Goal: Use online tool/utility: Utilize a website feature to perform a specific function

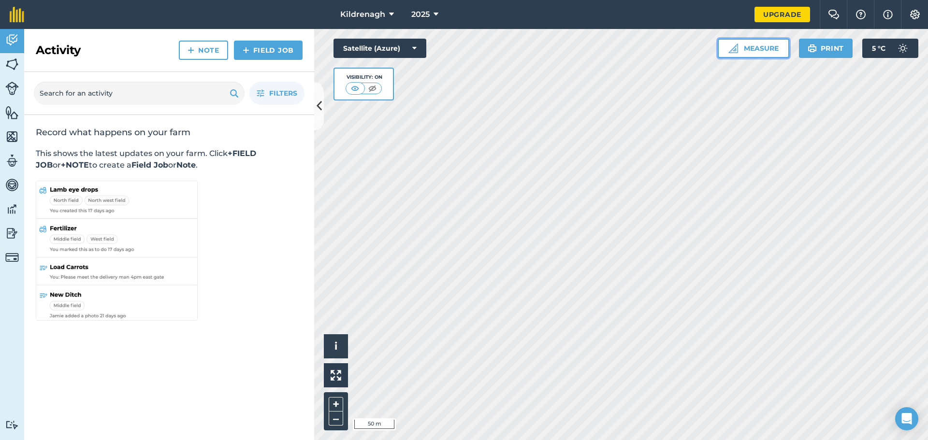
click at [756, 53] on button "Measure" at bounding box center [754, 48] width 72 height 19
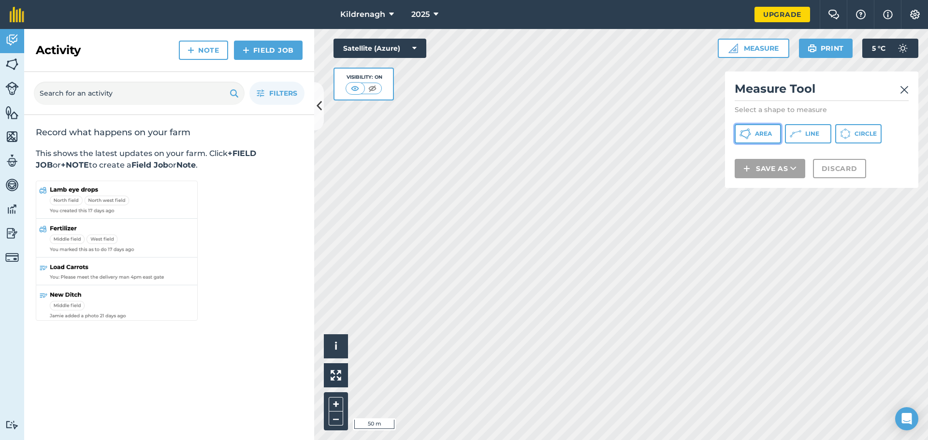
click at [767, 135] on span "Area" at bounding box center [763, 134] width 17 height 8
click at [810, 133] on span "Line" at bounding box center [812, 134] width 14 height 8
click at [762, 132] on span "Area" at bounding box center [763, 134] width 17 height 8
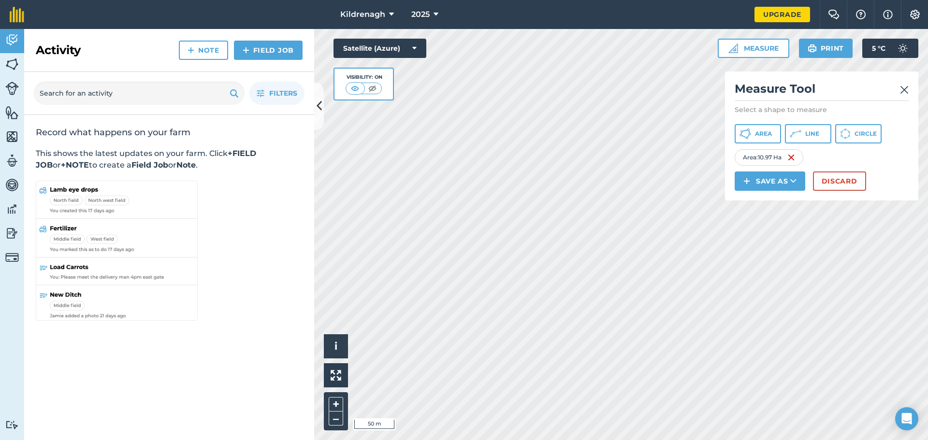
click at [906, 86] on img at bounding box center [904, 90] width 9 height 12
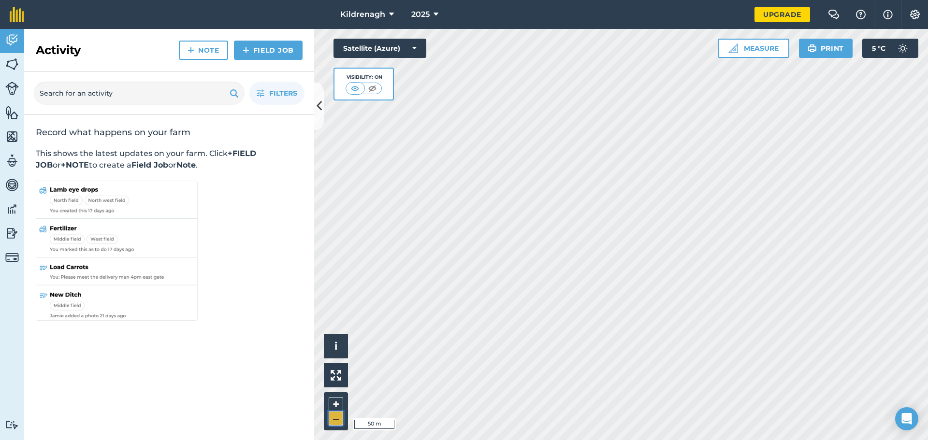
click at [332, 417] on button "–" at bounding box center [336, 419] width 15 height 14
click at [334, 417] on button "–" at bounding box center [336, 419] width 15 height 14
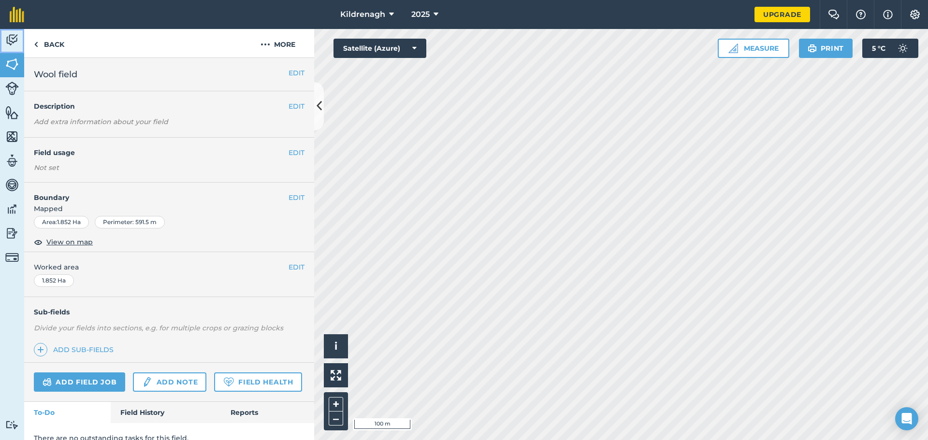
click at [1, 41] on link "Activity" at bounding box center [12, 41] width 24 height 24
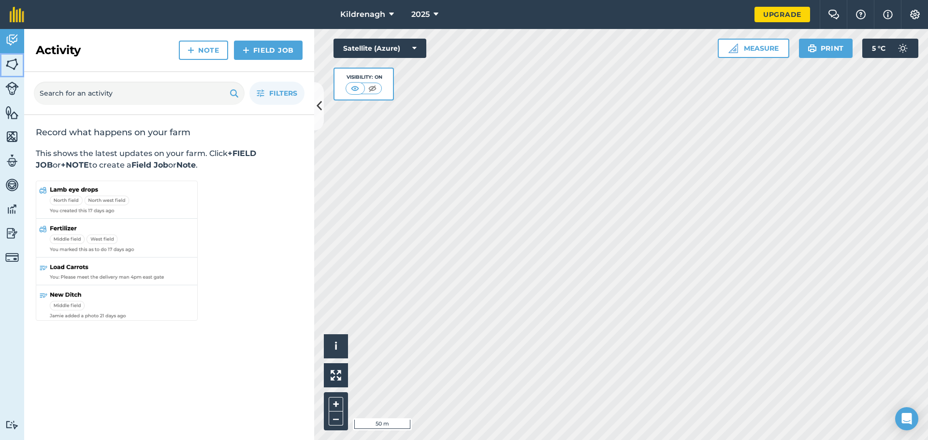
click at [21, 68] on link "Fields" at bounding box center [12, 65] width 24 height 24
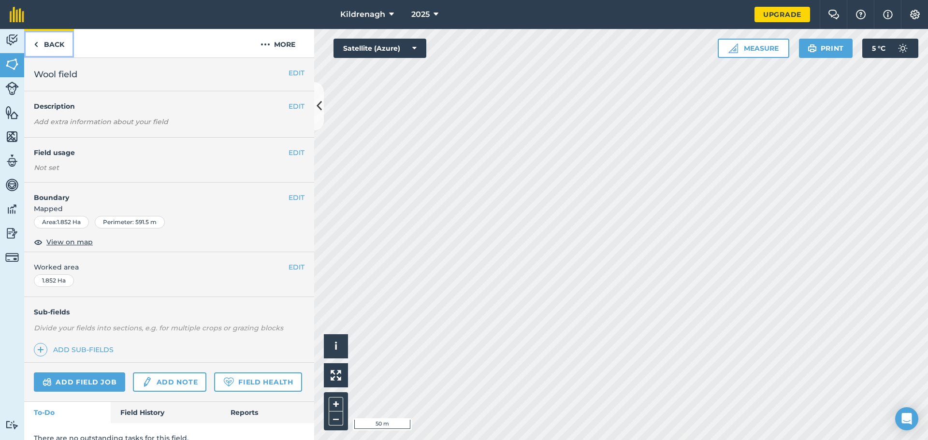
click at [42, 46] on link "Back" at bounding box center [49, 43] width 50 height 29
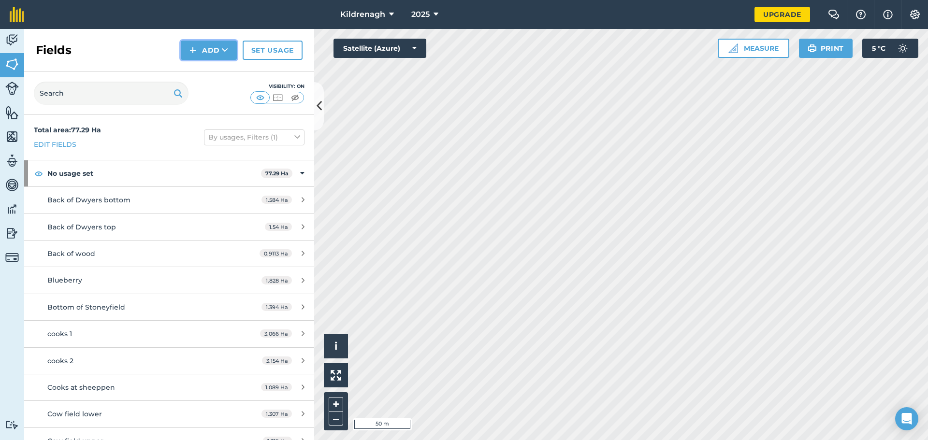
click at [217, 46] on button "Add" at bounding box center [209, 50] width 56 height 19
